Goal: Information Seeking & Learning: Learn about a topic

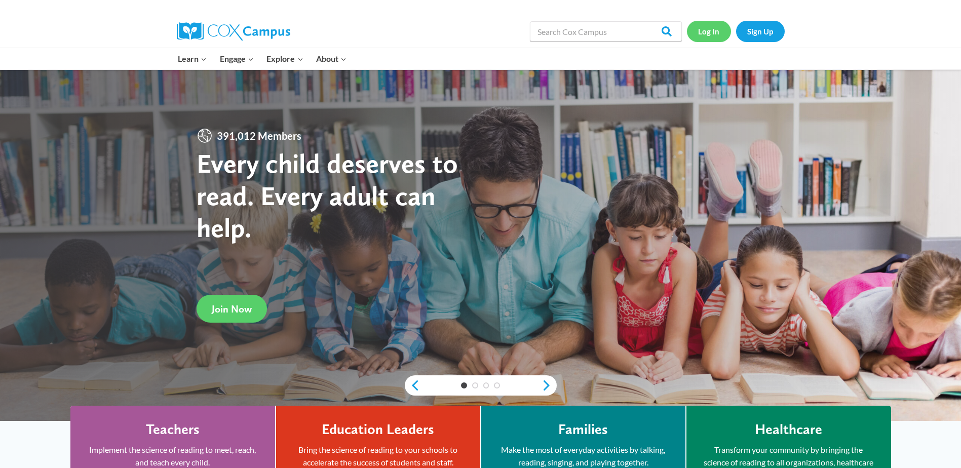
click at [702, 35] on link "Log In" at bounding box center [709, 31] width 44 height 21
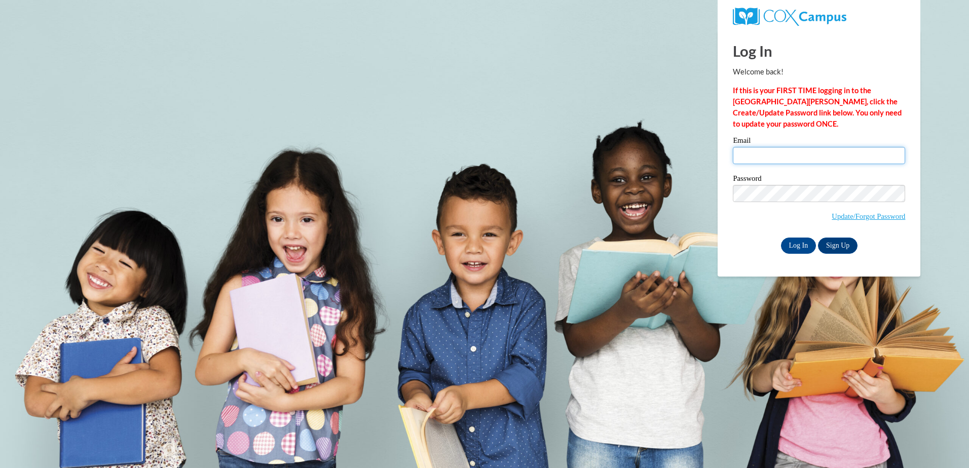
click at [791, 159] on input "Email" at bounding box center [819, 155] width 172 height 17
type input "DShipe@rclub.net"
click at [799, 248] on input "Log In" at bounding box center [798, 246] width 35 height 16
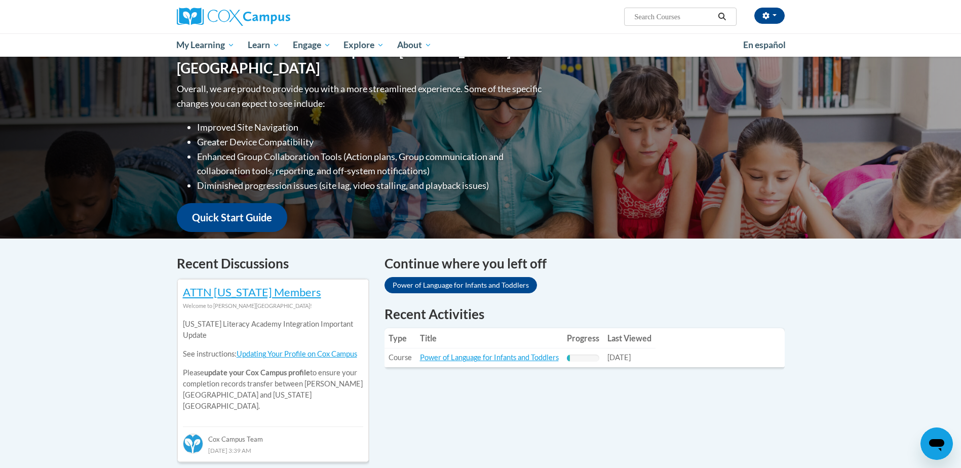
scroll to position [203, 0]
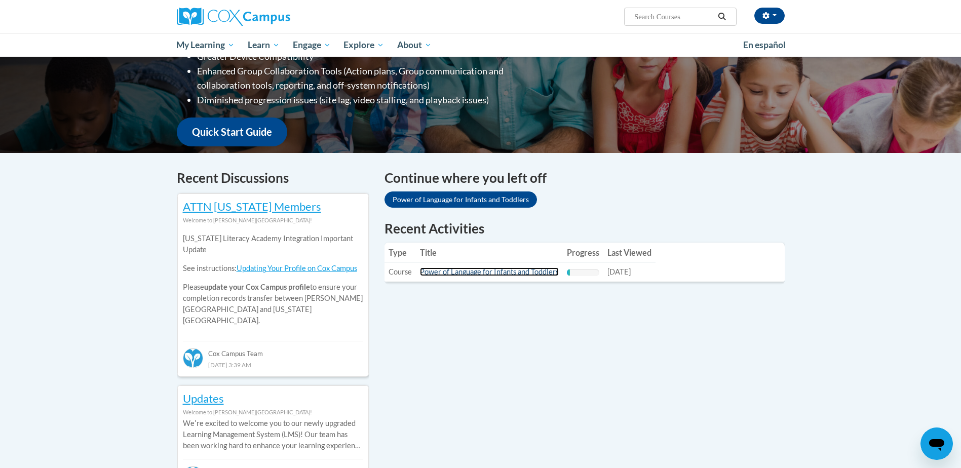
click at [473, 272] on link "Power of Language for Infants and Toddlers" at bounding box center [489, 271] width 139 height 9
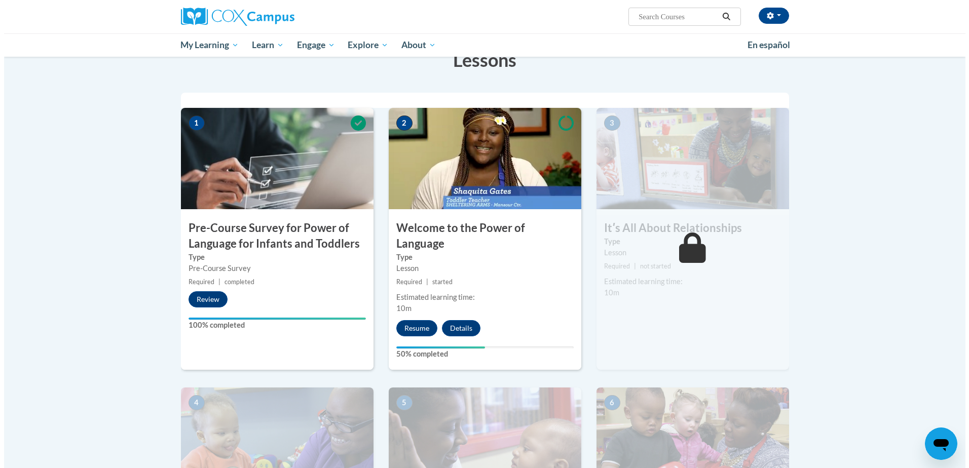
scroll to position [253, 0]
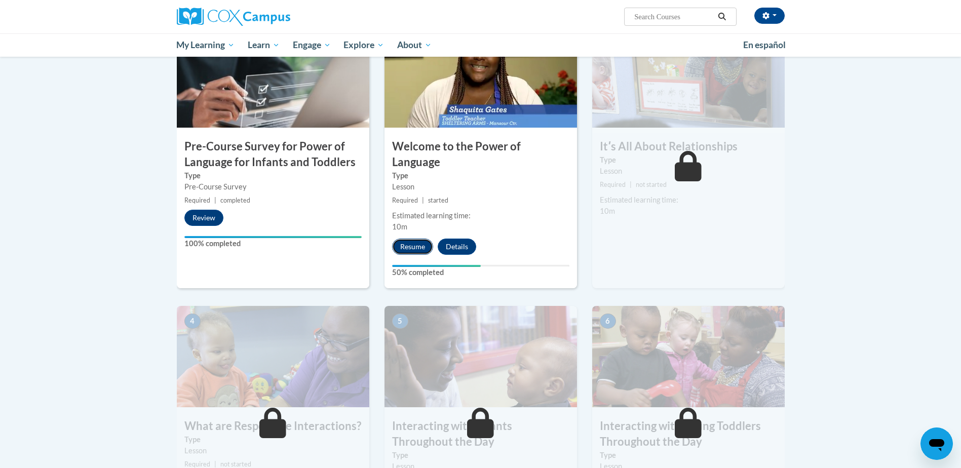
click at [416, 239] on button "Resume" at bounding box center [412, 247] width 41 height 16
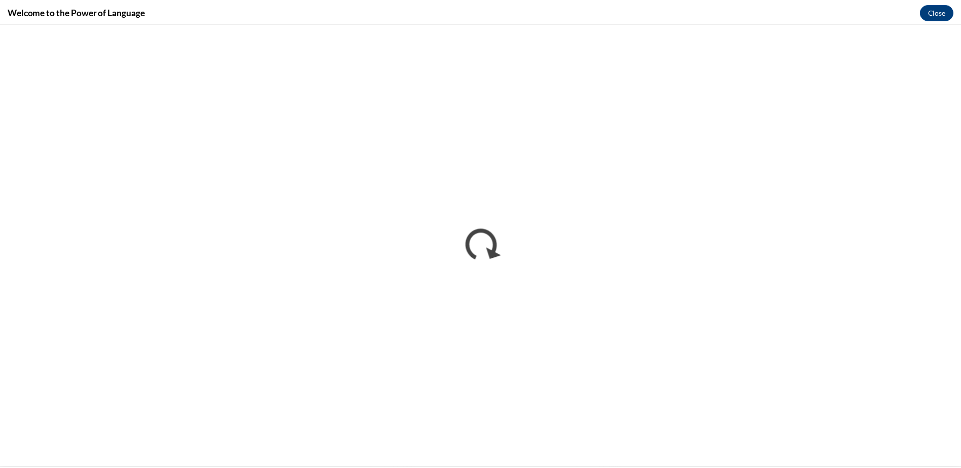
scroll to position [0, 0]
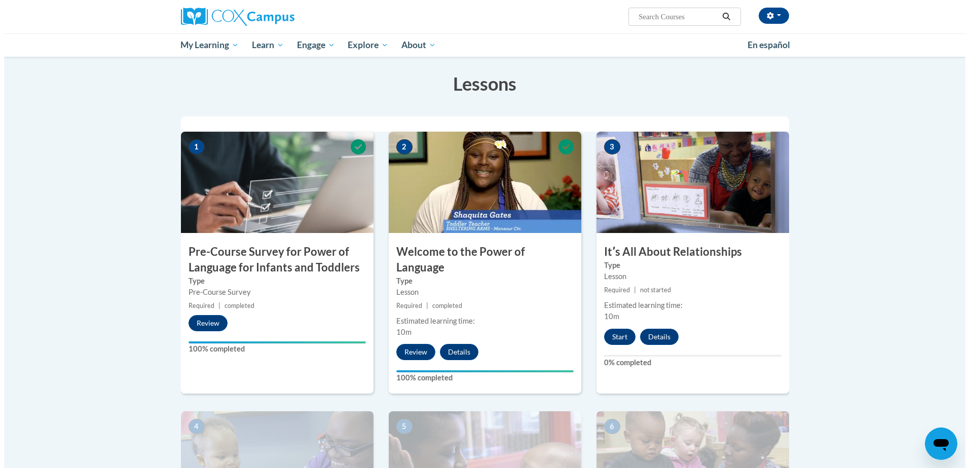
scroll to position [158, 0]
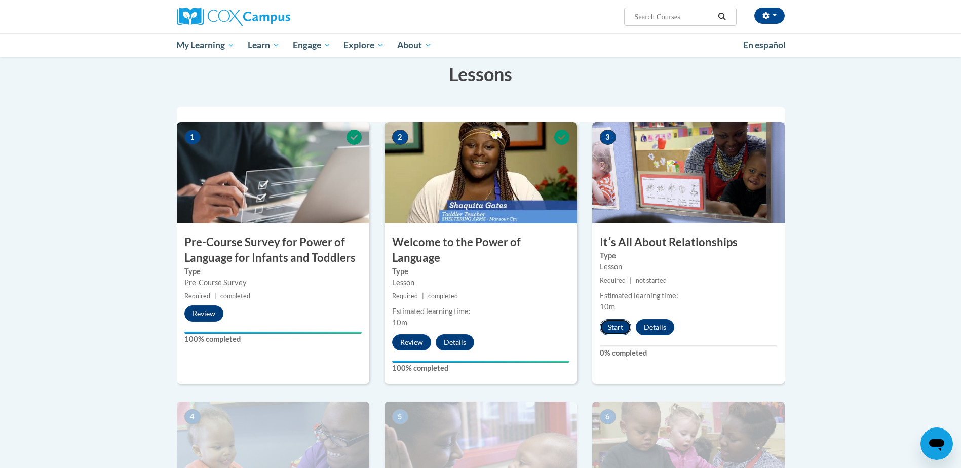
click at [617, 330] on button "Start" at bounding box center [615, 327] width 31 height 16
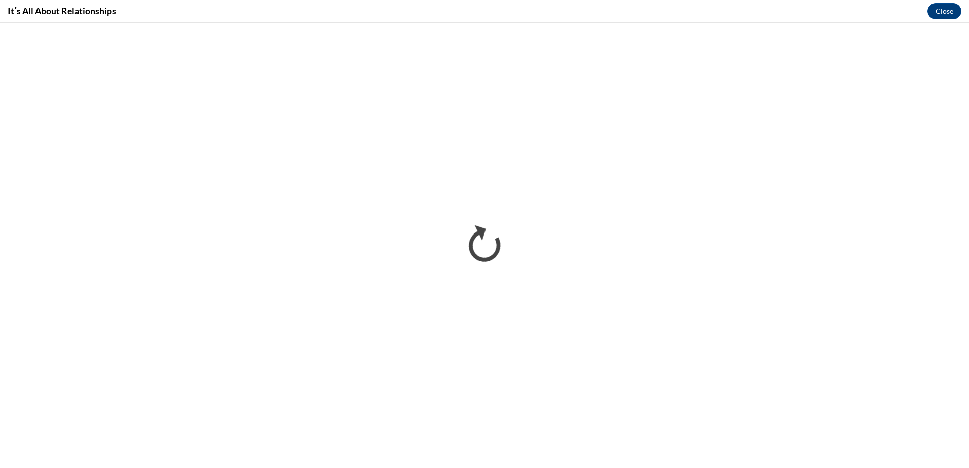
scroll to position [0, 0]
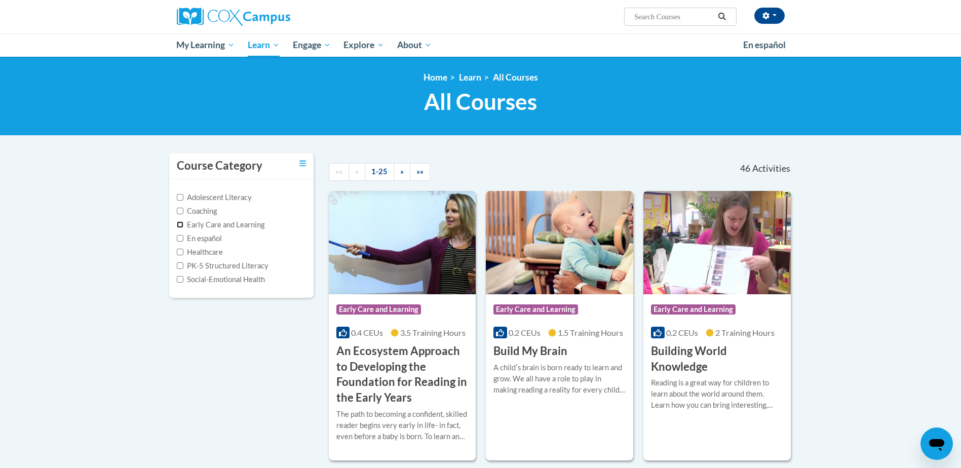
click at [181, 225] on input "Early Care and Learning" at bounding box center [180, 224] width 7 height 7
checkbox input "true"
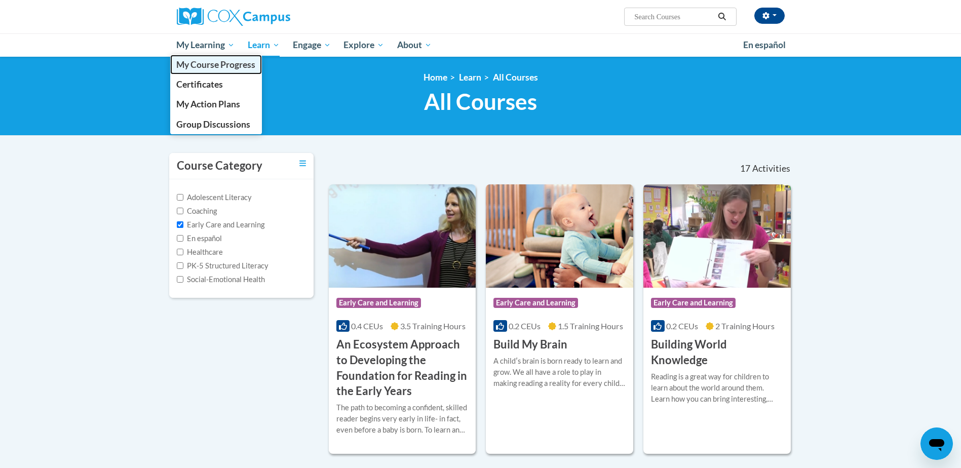
click at [199, 70] on span "My Course Progress" at bounding box center [215, 64] width 79 height 11
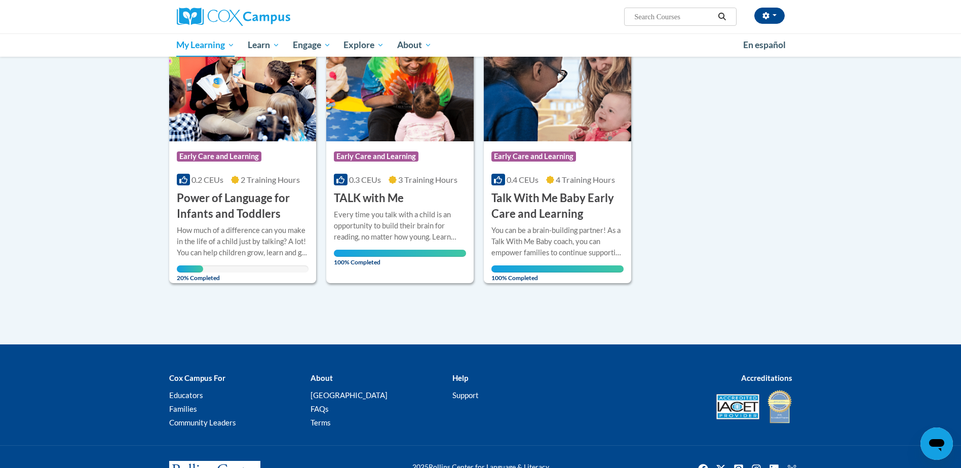
scroll to position [152, 0]
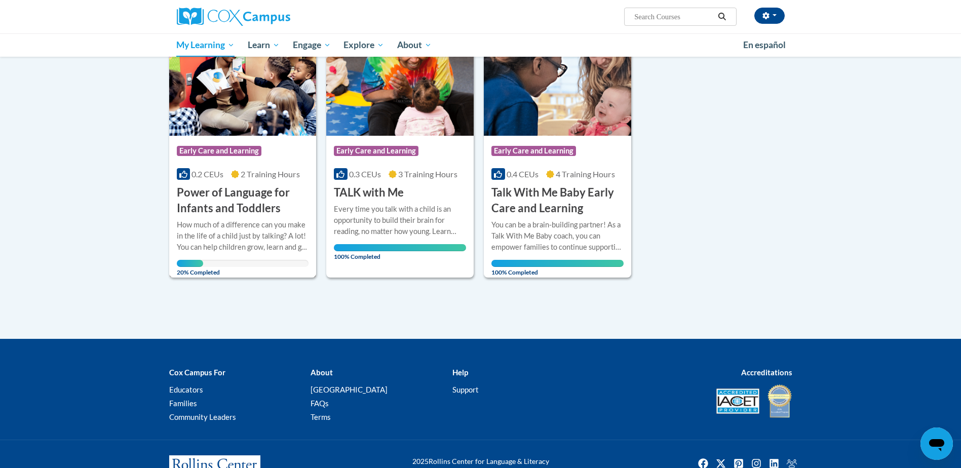
click at [234, 224] on div "How much of a difference can you make in the life of a child just by talking? A…" at bounding box center [243, 235] width 132 height 33
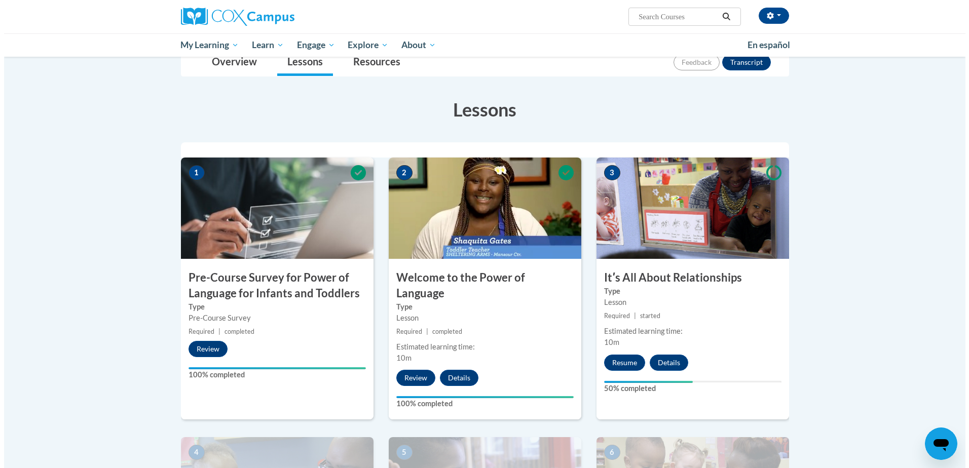
scroll to position [203, 0]
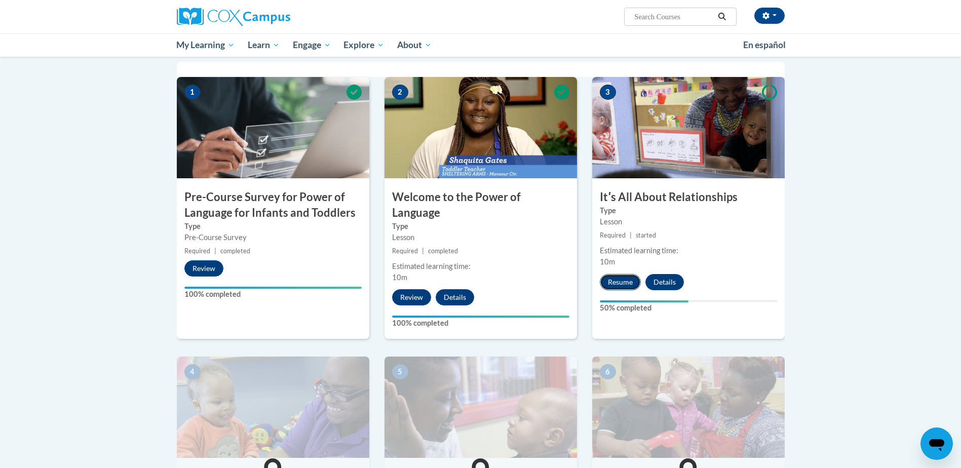
click at [615, 283] on button "Resume" at bounding box center [620, 282] width 41 height 16
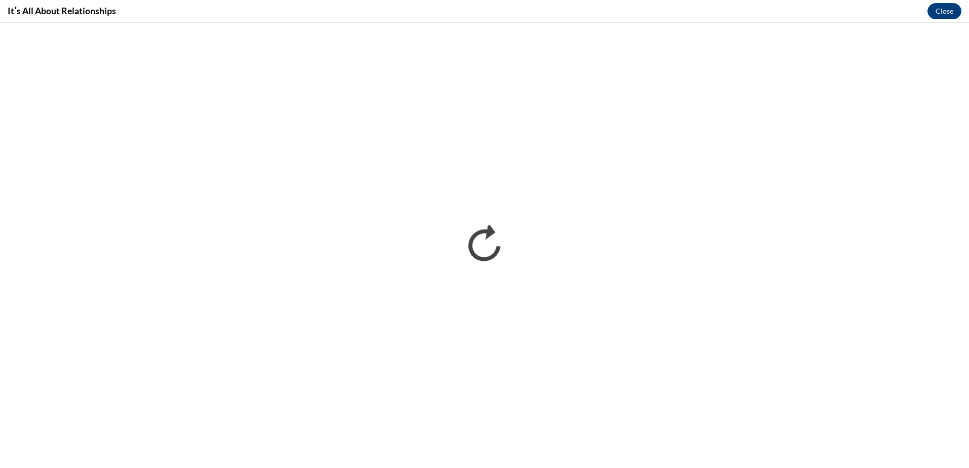
scroll to position [0, 0]
